Goal: Task Accomplishment & Management: Manage account settings

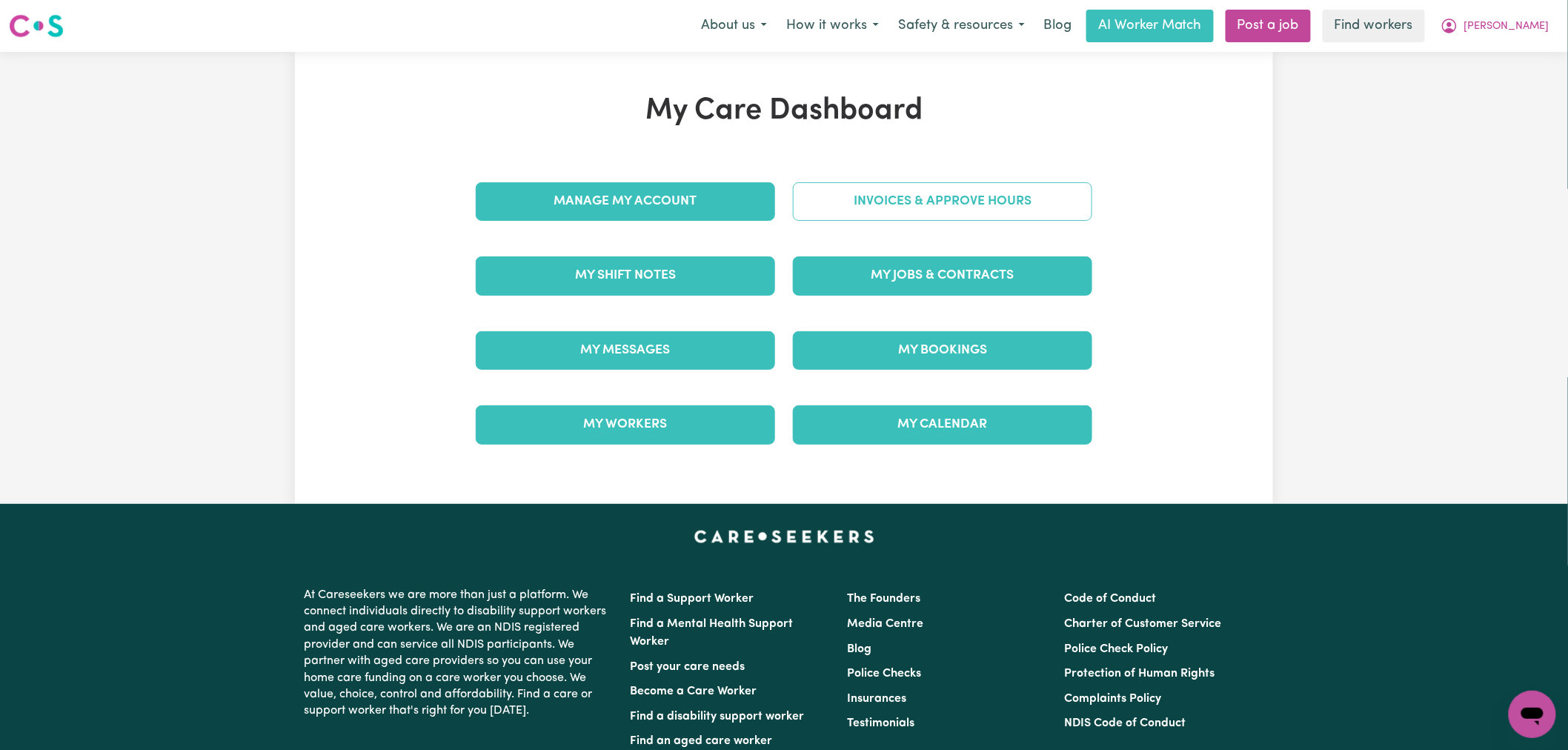
click at [1018, 202] on link "Invoices & Approve Hours" at bounding box center [943, 202] width 300 height 39
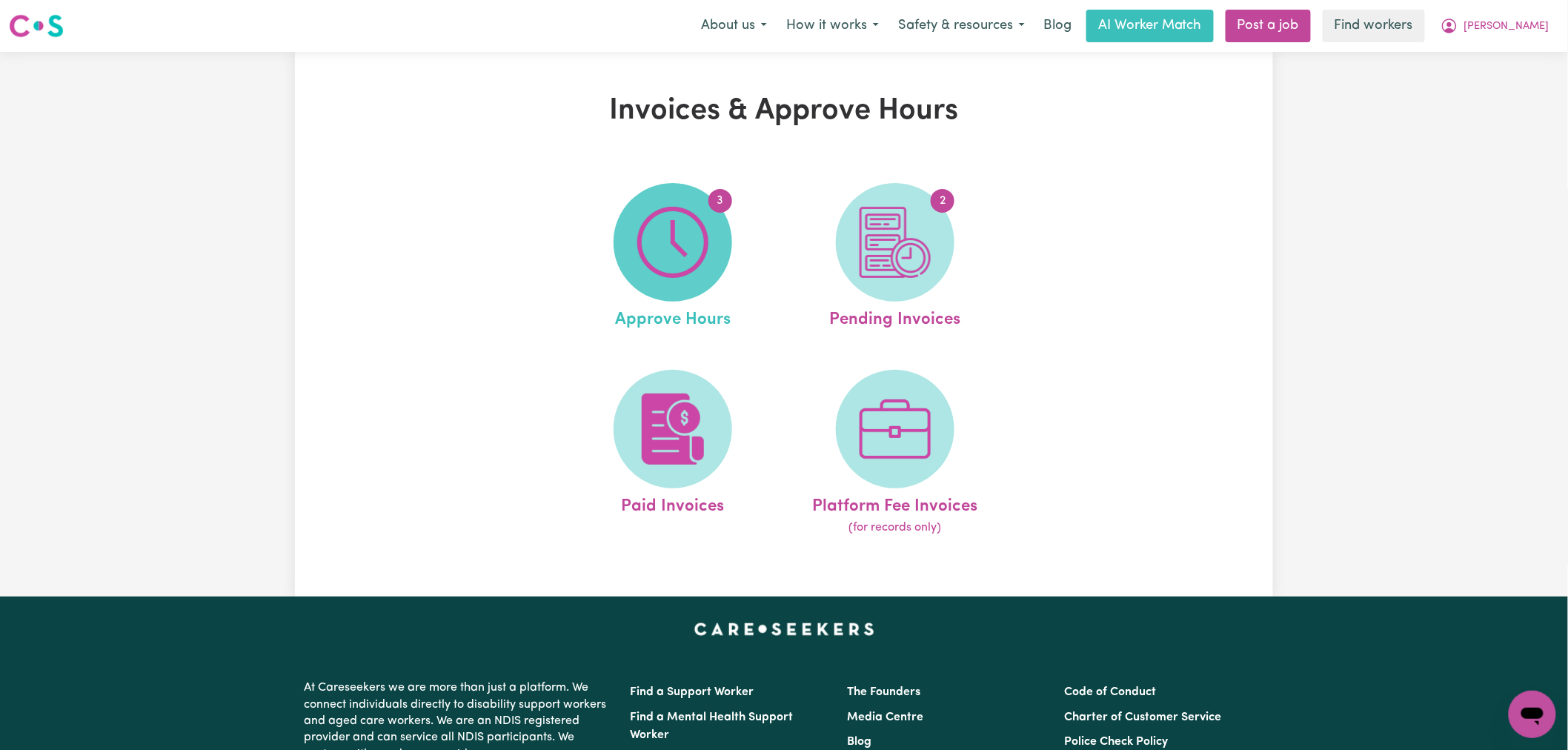
click at [704, 231] on img at bounding box center [673, 242] width 71 height 71
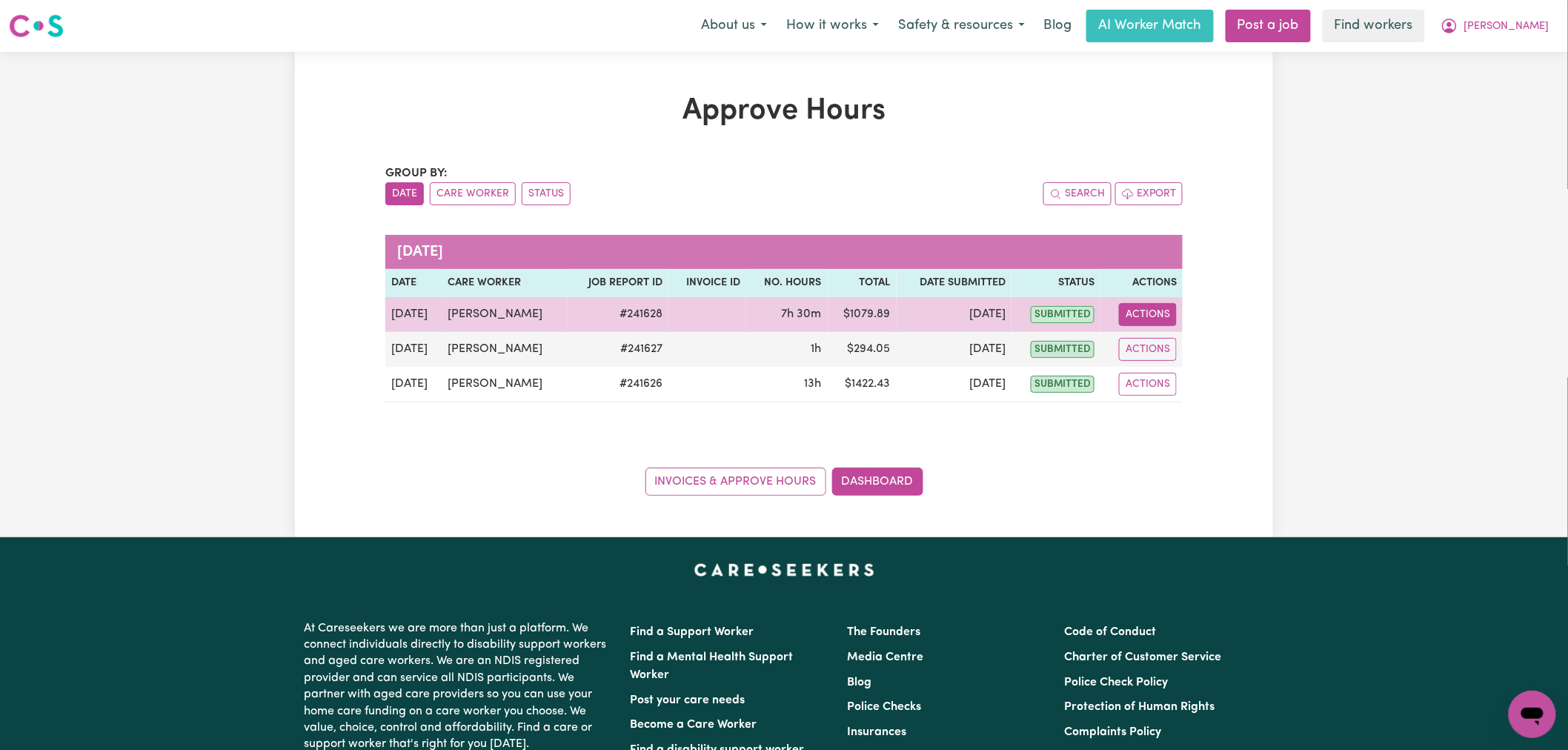
click at [1161, 325] on button "Actions" at bounding box center [1148, 314] width 58 height 23
click at [1170, 352] on link "View Job Report" at bounding box center [1186, 349] width 126 height 30
select select "pm"
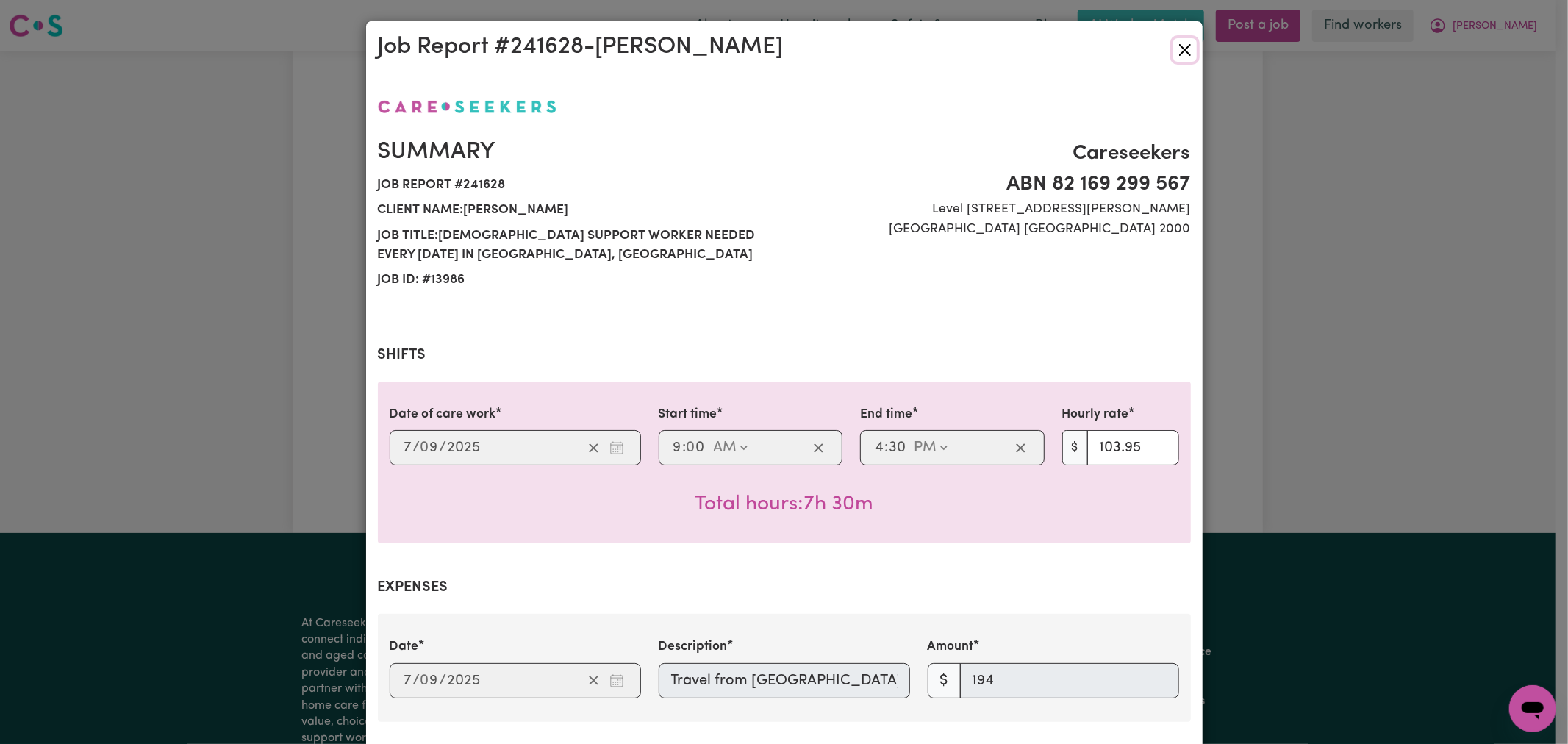
click at [1177, 55] on button "Close" at bounding box center [1184, 50] width 23 height 23
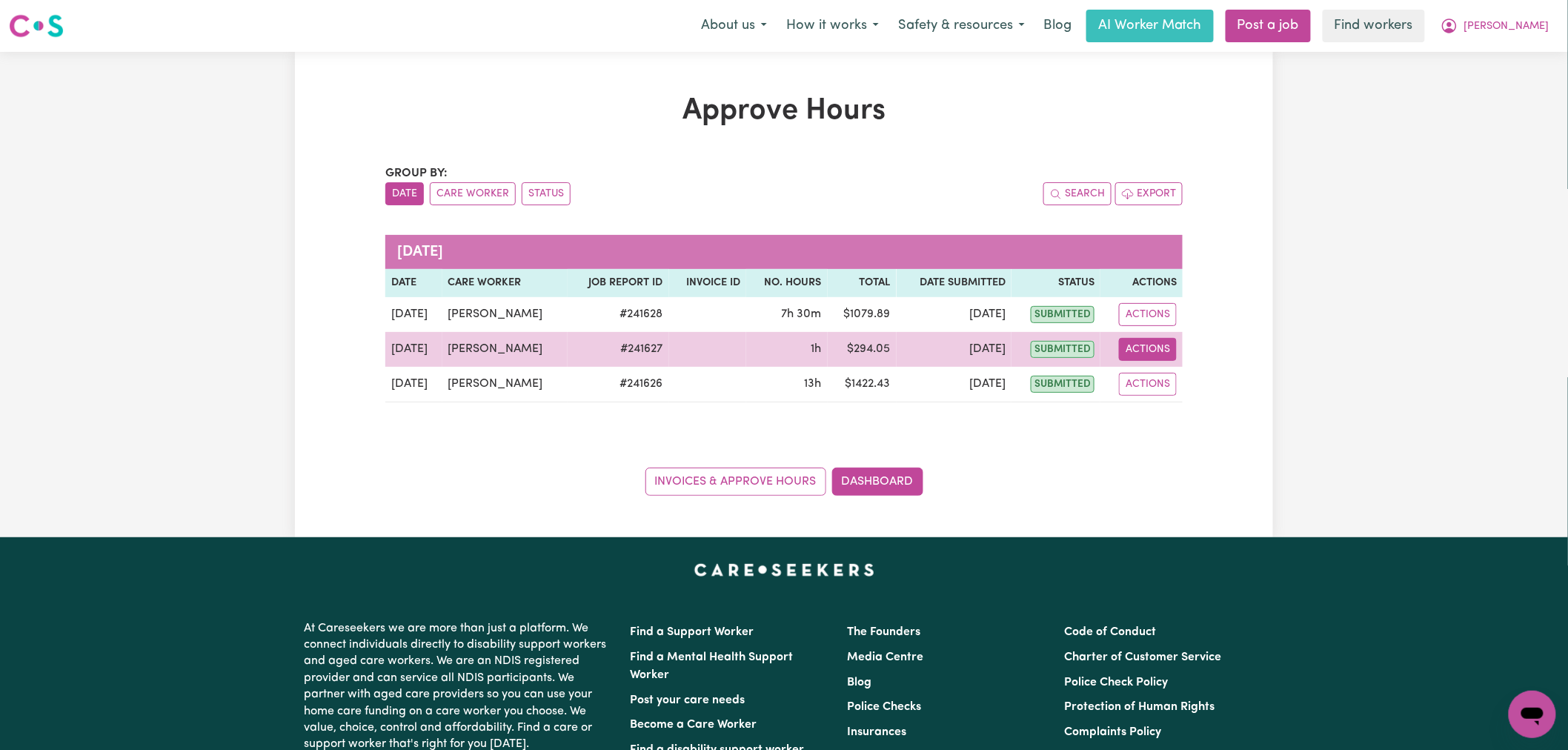
click at [1140, 356] on button "Actions" at bounding box center [1148, 349] width 58 height 23
click at [1155, 388] on link "View Job Report" at bounding box center [1186, 384] width 126 height 30
select select "pm"
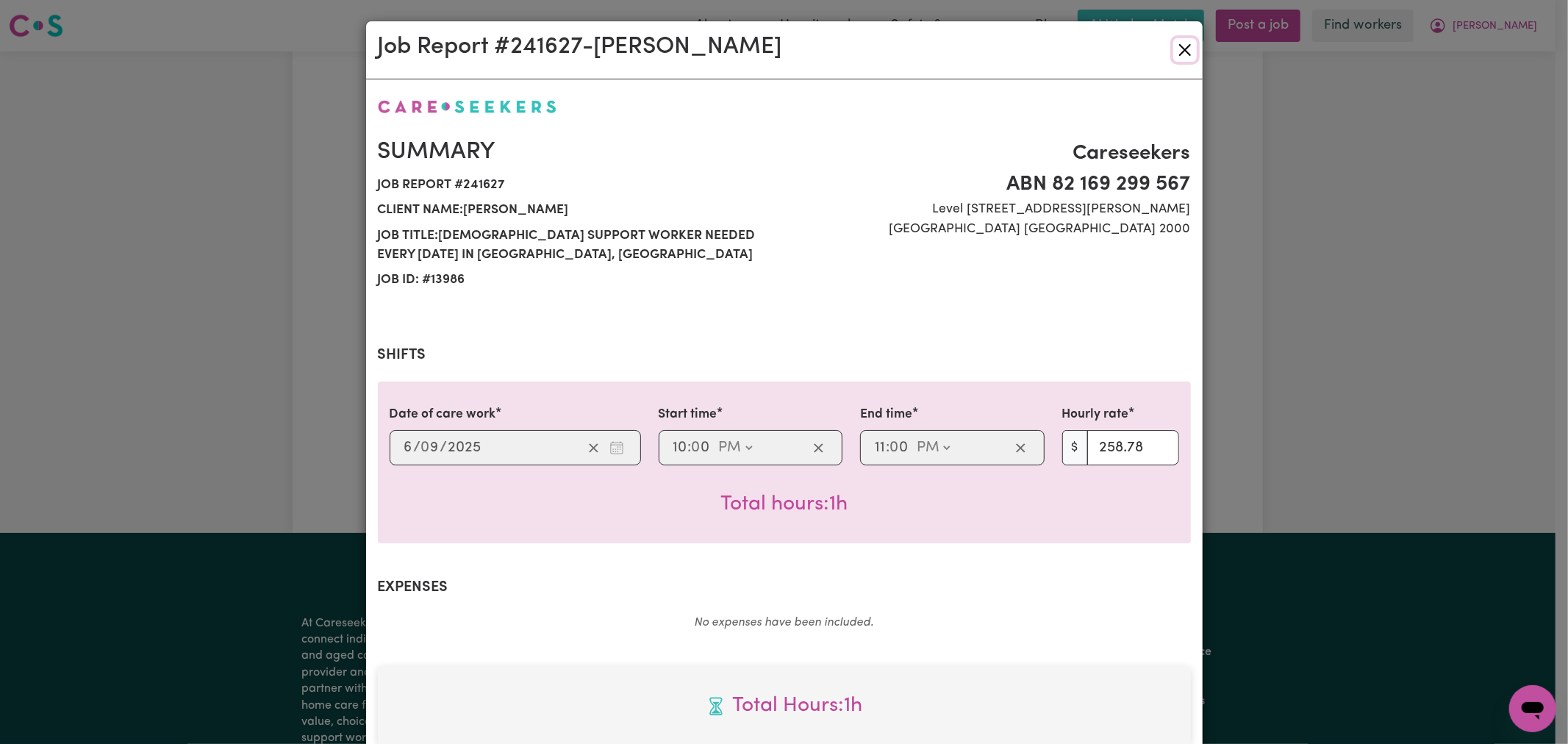
click at [1180, 51] on button "Close" at bounding box center [1184, 50] width 23 height 23
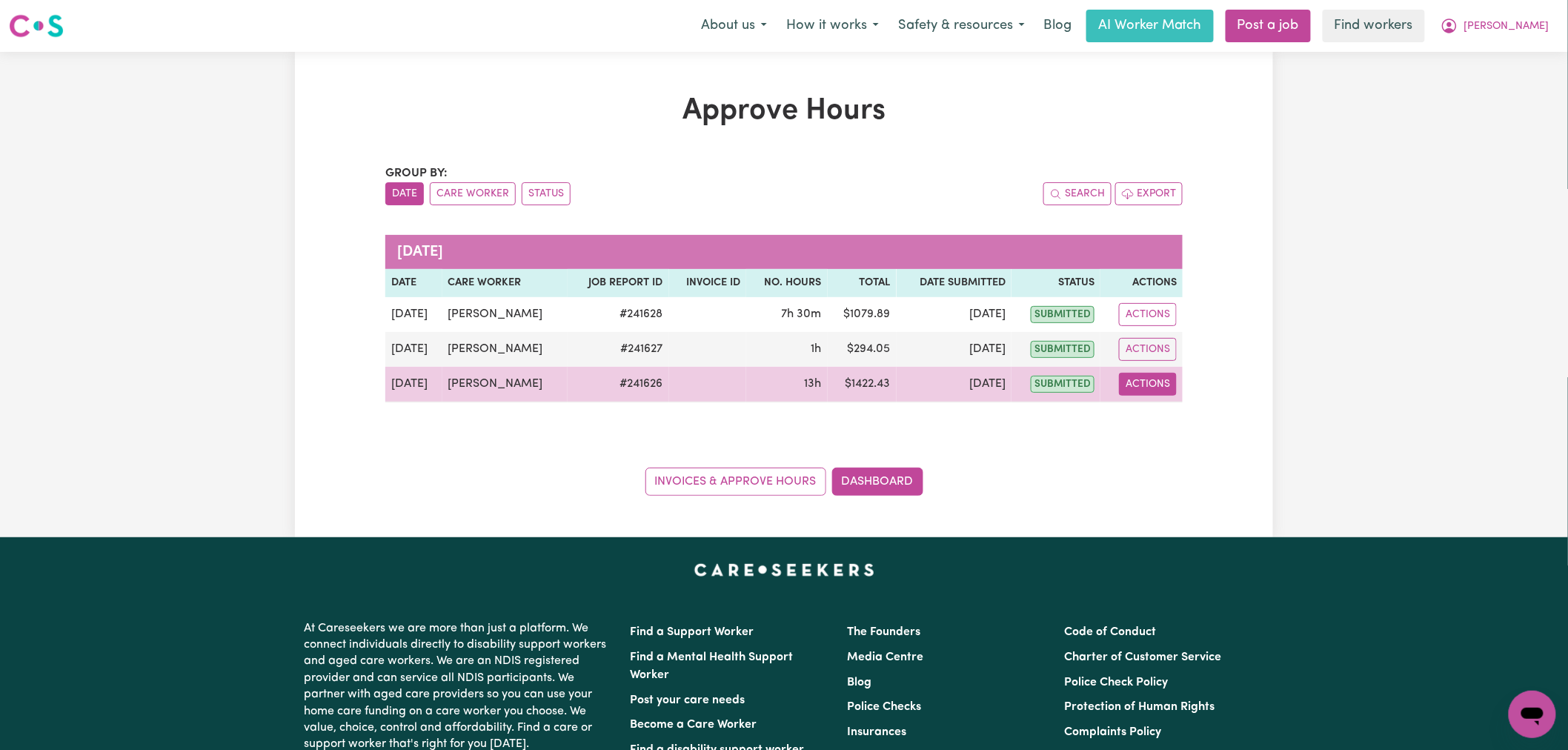
click at [1148, 386] on button "Actions" at bounding box center [1148, 384] width 58 height 23
click at [1161, 421] on link "View Job Report" at bounding box center [1186, 419] width 126 height 30
select select "pm"
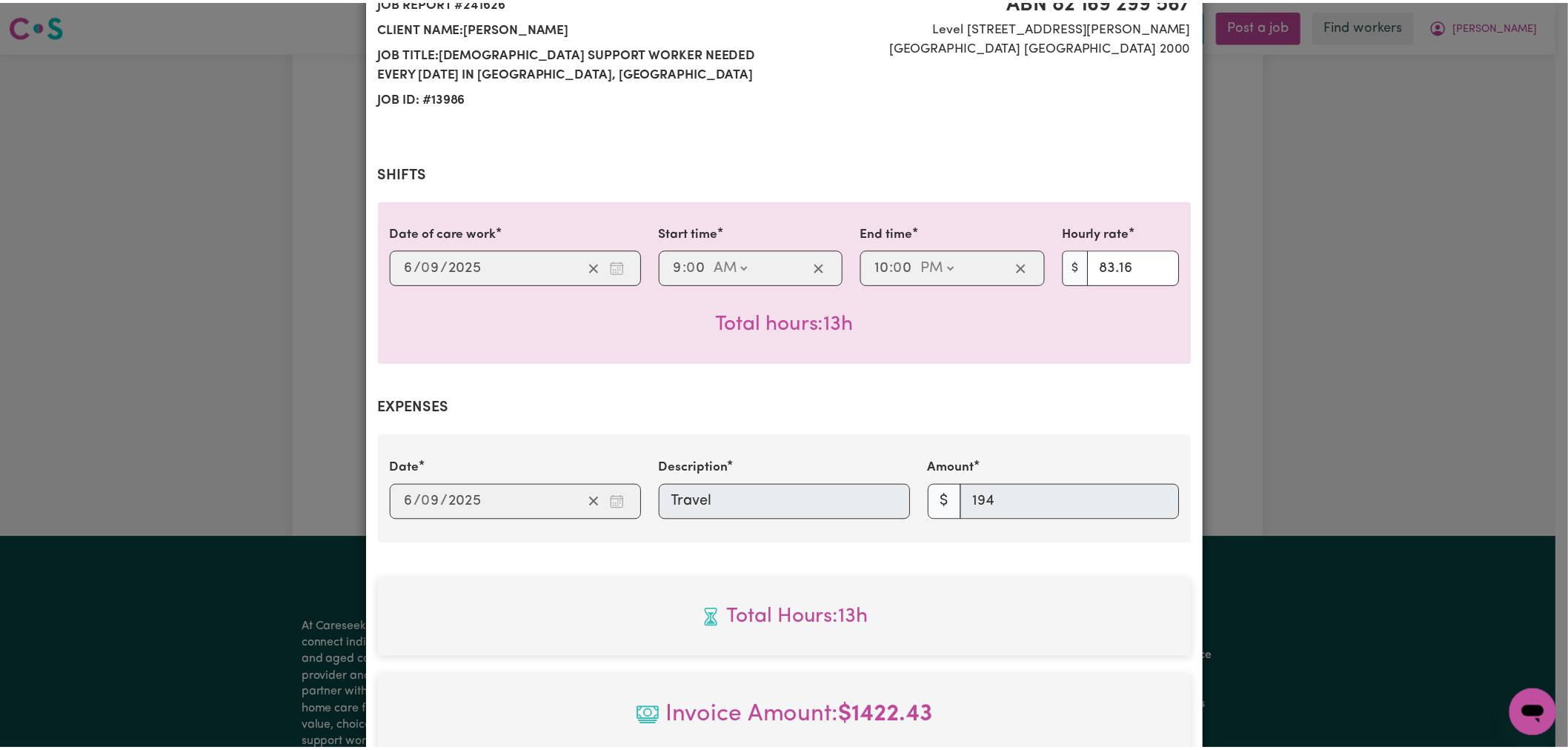
scroll to position [9, 0]
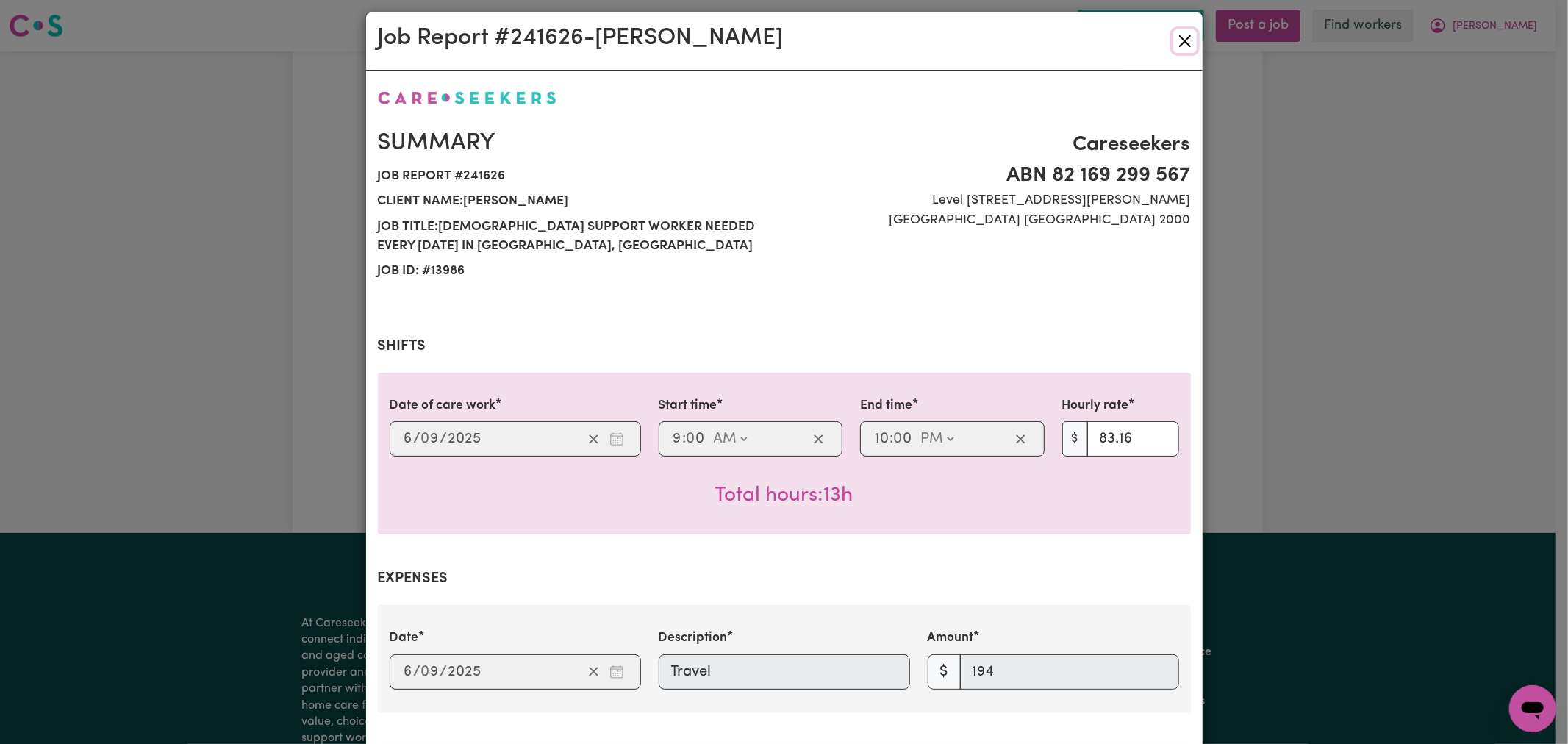
click at [1174, 44] on button "Close" at bounding box center [1184, 41] width 23 height 23
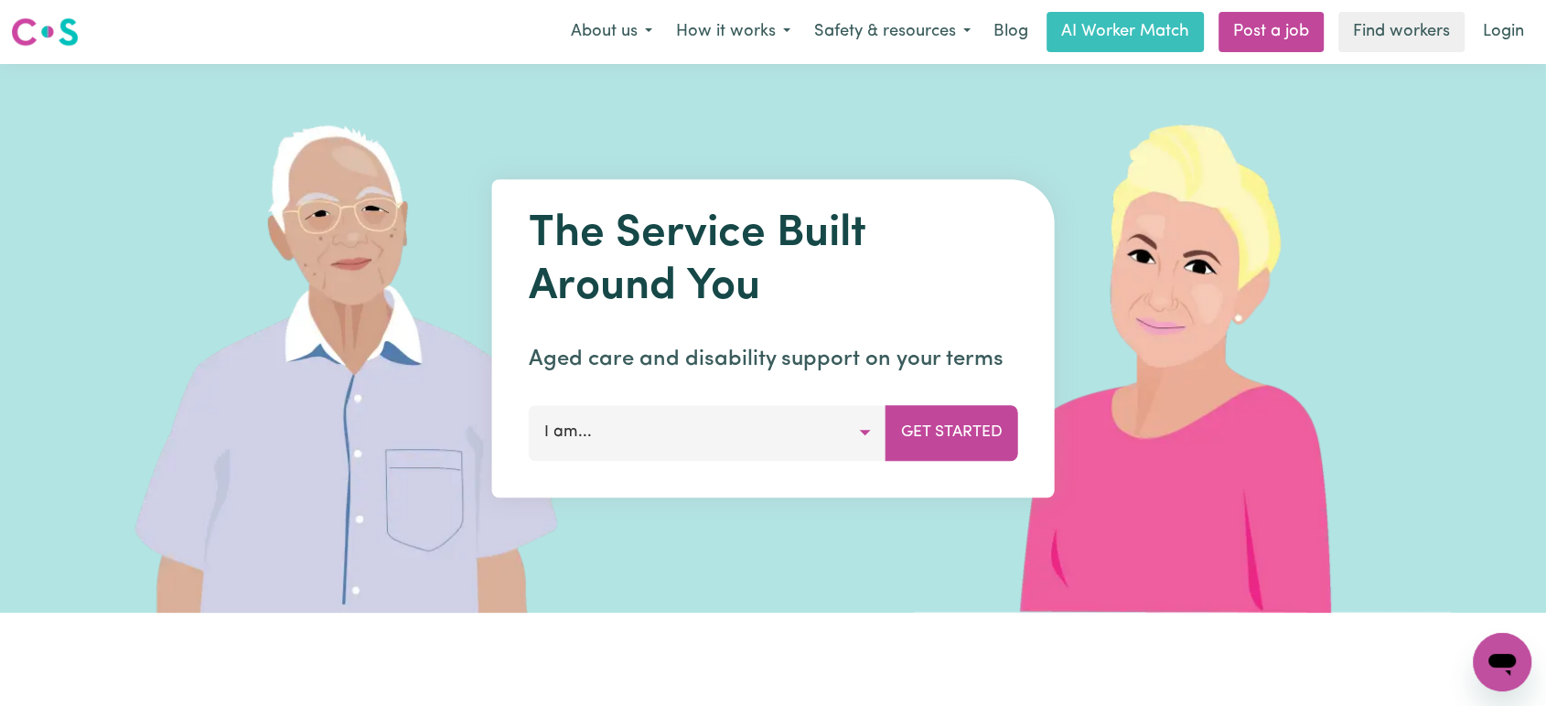
click at [1479, 57] on nav "Menu About us How it works Safety & resources Blog AI Worker Match Post a job F…" at bounding box center [773, 32] width 1546 height 64
click at [1502, 30] on link "Login" at bounding box center [1503, 32] width 63 height 40
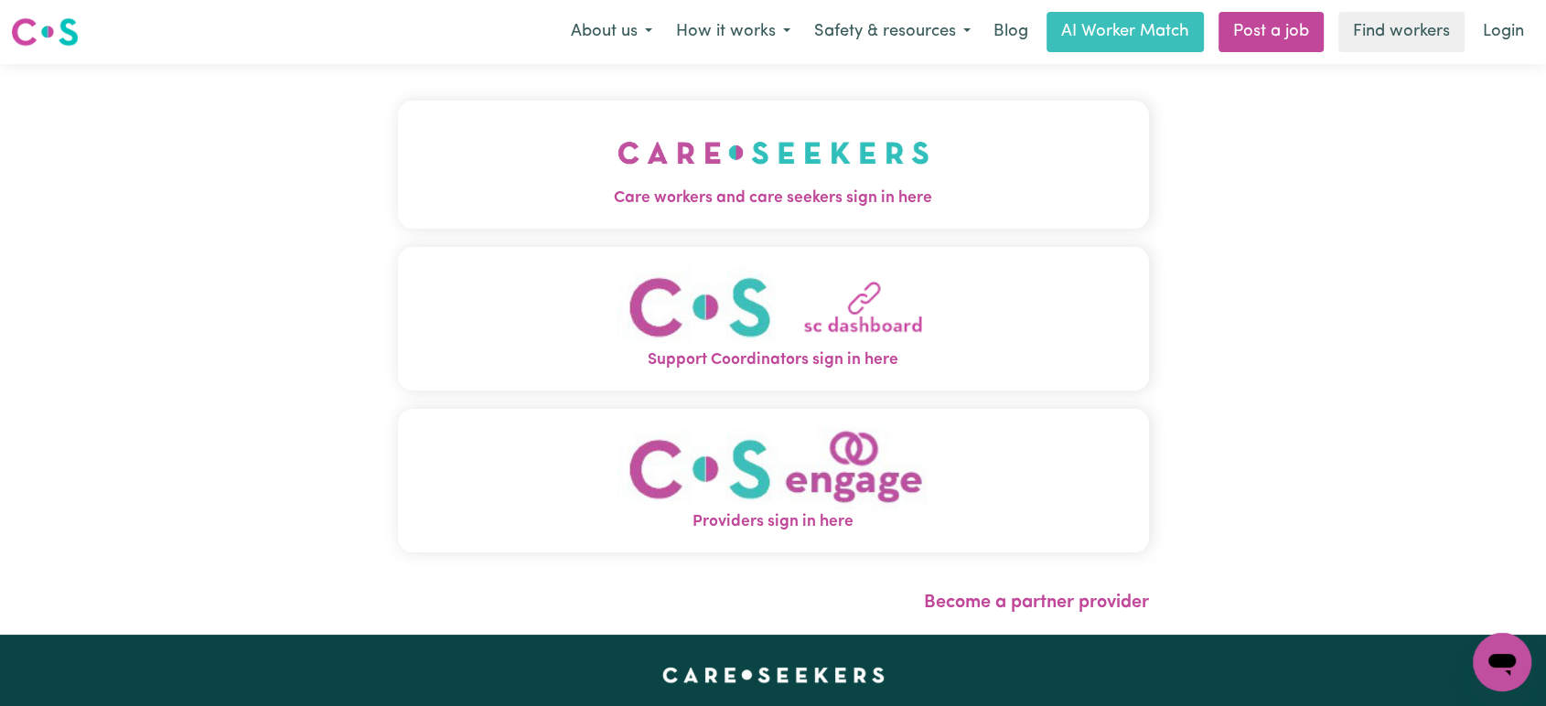
click at [627, 167] on button "Care workers and care seekers sign in here" at bounding box center [773, 165] width 751 height 128
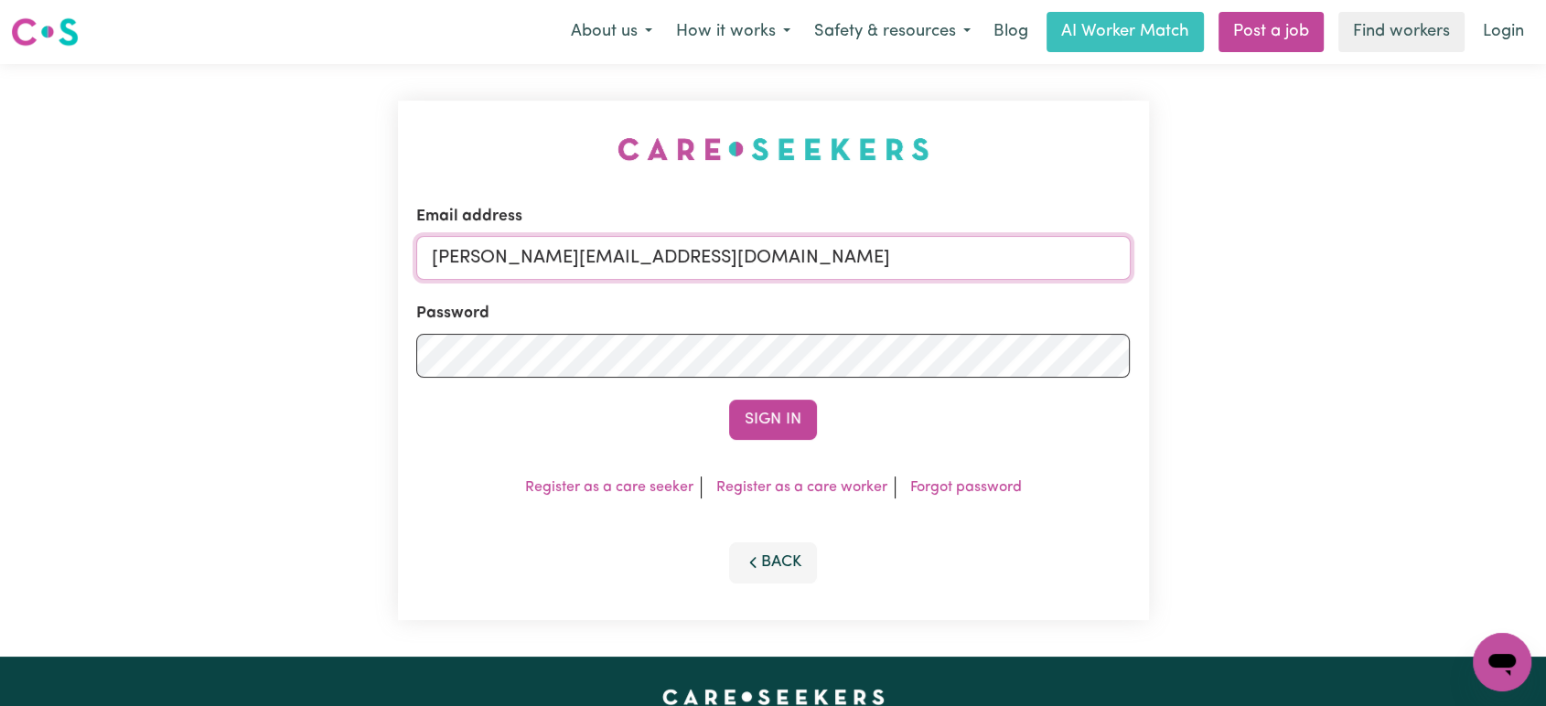
click at [697, 252] on input "[PERSON_NAME][EMAIL_ADDRESS][DOMAIN_NAME]" at bounding box center [773, 258] width 715 height 44
drag, startPoint x: 895, startPoint y: 256, endPoint x: 531, endPoint y: 255, distance: 364.2
click at [531, 255] on input "[EMAIL_ADDRESS][DOMAIN_NAME]" at bounding box center [773, 258] width 715 height 44
type input "[EMAIL_ADDRESS][DOMAIN_NAME]"
click at [802, 436] on button "Sign In" at bounding box center [773, 420] width 88 height 40
